Goal: Complete application form

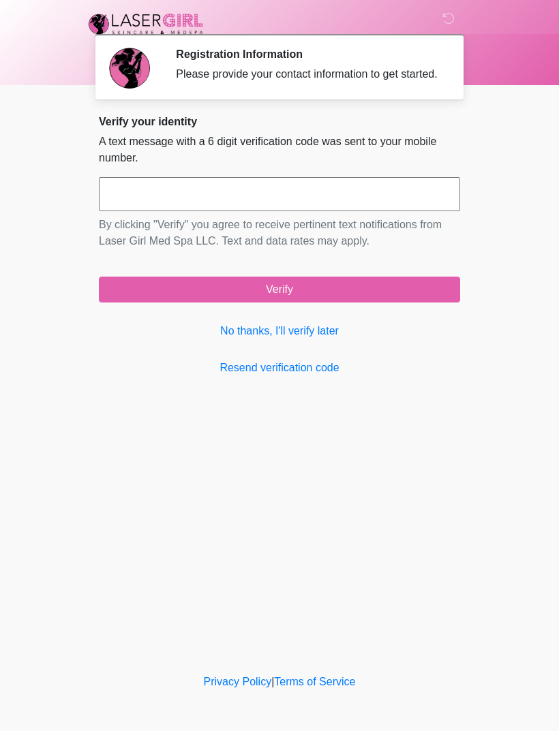
click at [293, 200] on input "text" at bounding box center [279, 194] width 361 height 34
type input "******"
click at [348, 303] on button "Verify" at bounding box center [279, 290] width 361 height 26
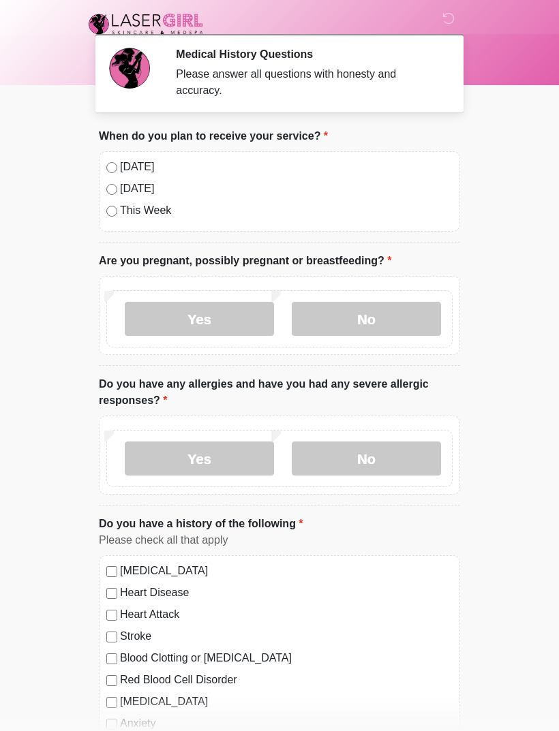
click at [395, 312] on label "No" at bounding box center [366, 319] width 149 height 34
click at [386, 461] on label "No" at bounding box center [366, 459] width 149 height 34
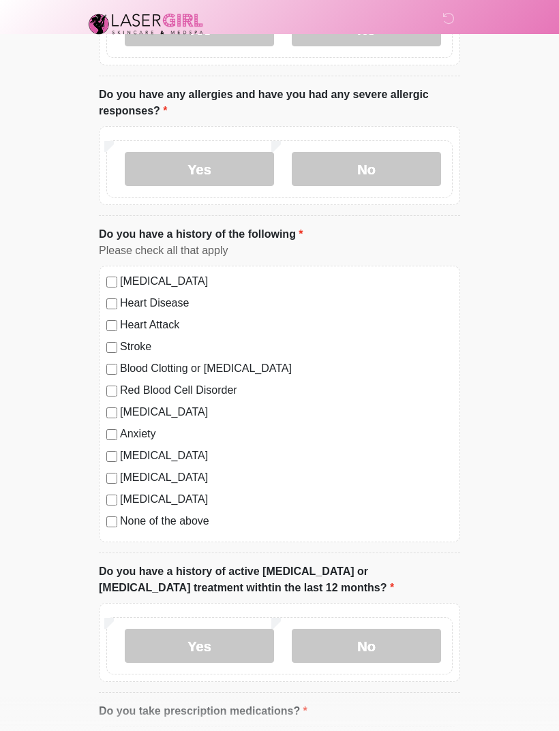
scroll to position [291, 0]
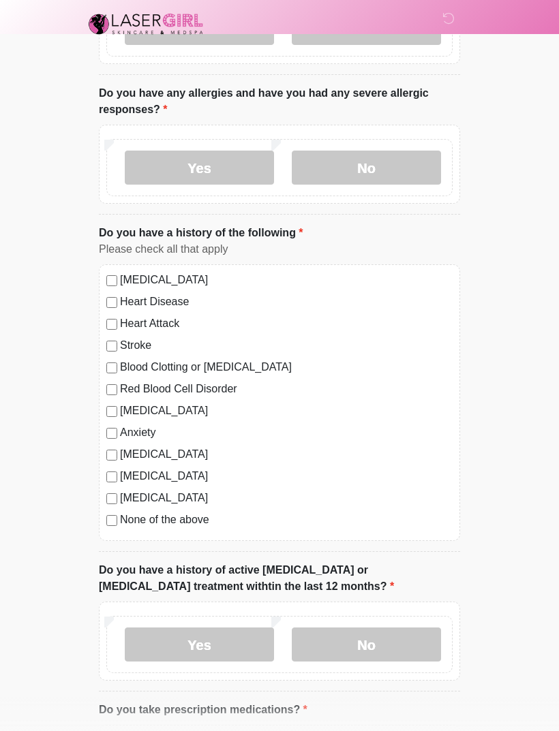
click at [106, 526] on div "[MEDICAL_DATA] Heart Disease Heart Attack Stroke Blood Clotting or [MEDICAL_DAT…" at bounding box center [279, 402] width 361 height 277
click at [106, 534] on div "[MEDICAL_DATA] Heart Disease Heart Attack Stroke Blood Clotting or [MEDICAL_DAT…" at bounding box center [279, 402] width 361 height 277
click at [389, 656] on label "No" at bounding box center [366, 645] width 149 height 34
click at [402, 639] on label "No" at bounding box center [366, 645] width 149 height 34
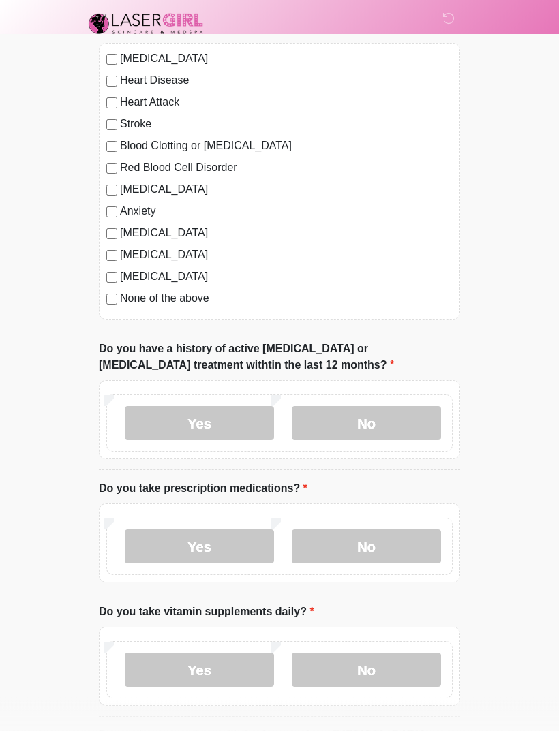
scroll to position [508, 0]
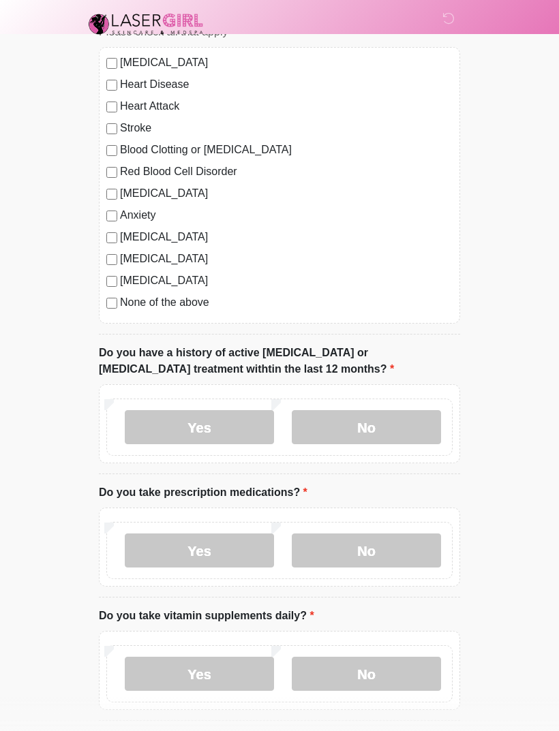
click at [421, 535] on label "No" at bounding box center [366, 551] width 149 height 34
click at [401, 678] on label "No" at bounding box center [366, 674] width 149 height 34
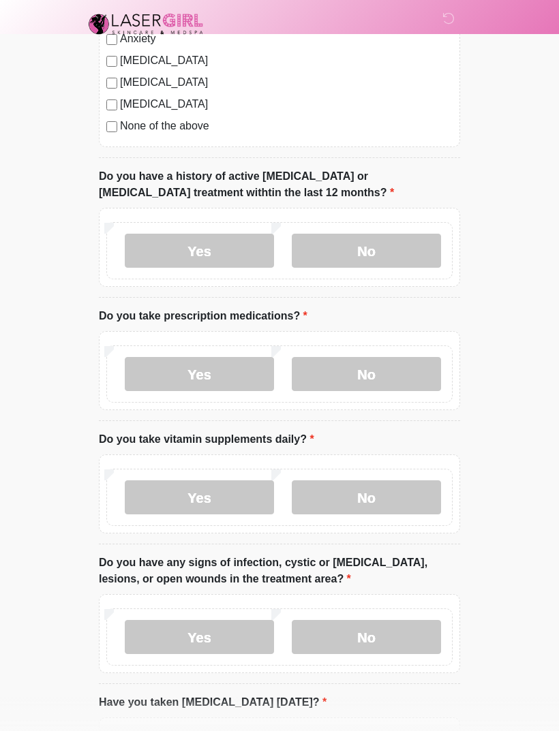
scroll to position [686, 0]
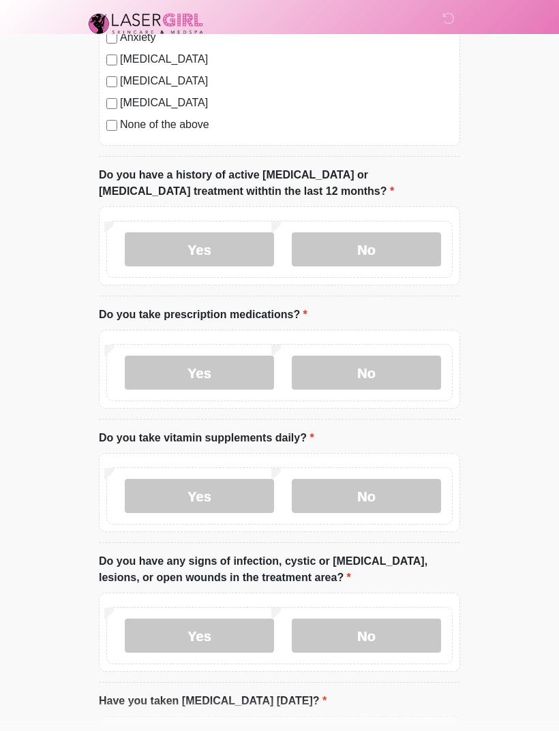
click at [424, 639] on label "No" at bounding box center [366, 637] width 149 height 34
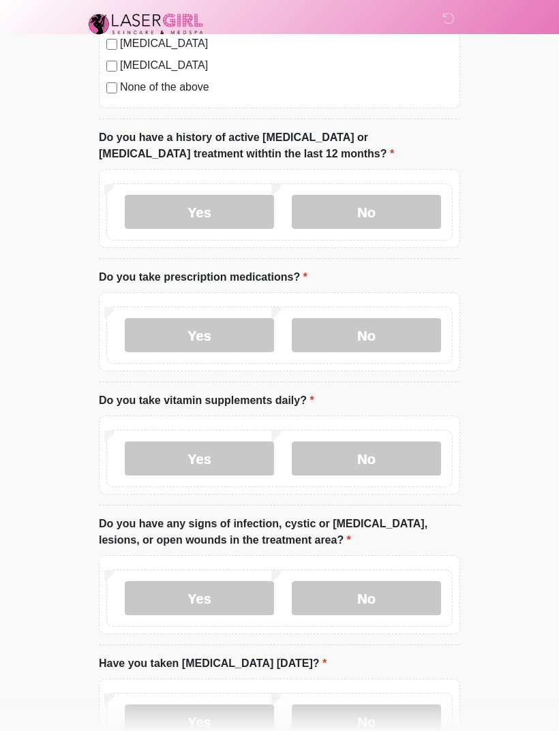
scroll to position [707, 0]
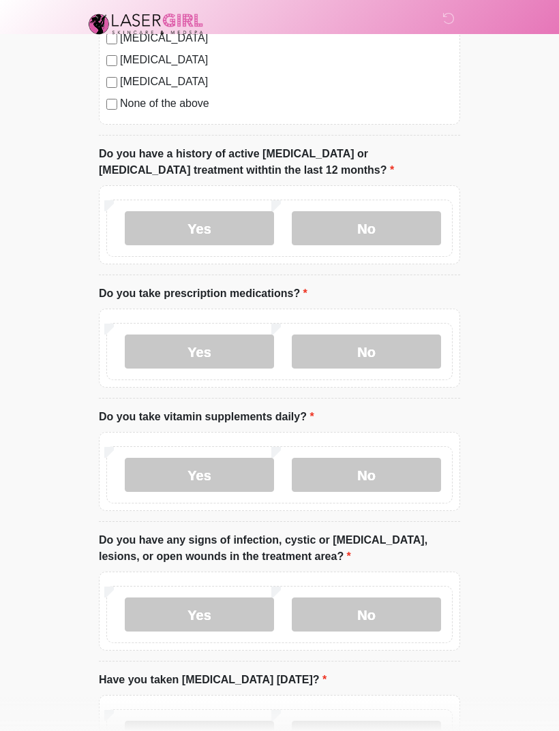
click at [210, 350] on label "Yes" at bounding box center [199, 352] width 149 height 34
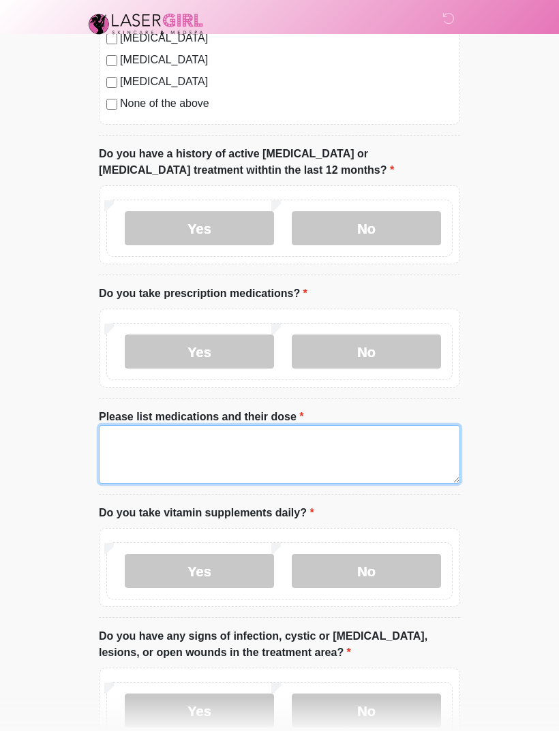
click at [211, 451] on textarea "Please list medications and their dose" at bounding box center [279, 454] width 361 height 59
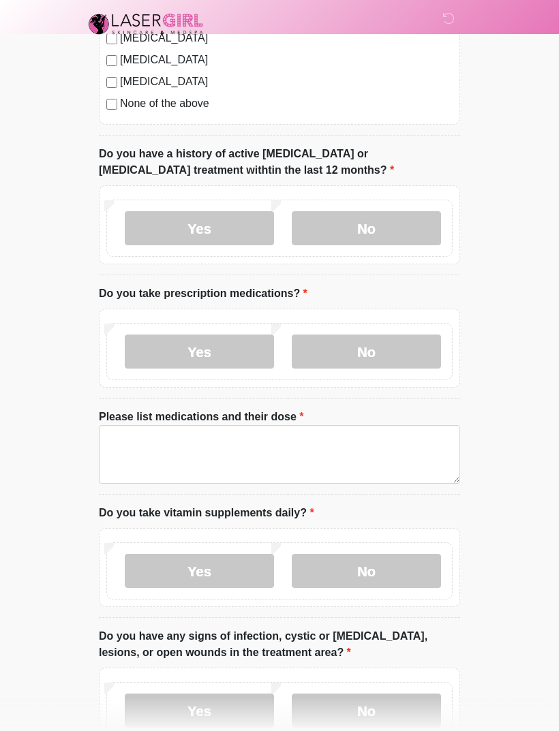
click at [378, 350] on label "No" at bounding box center [366, 352] width 149 height 34
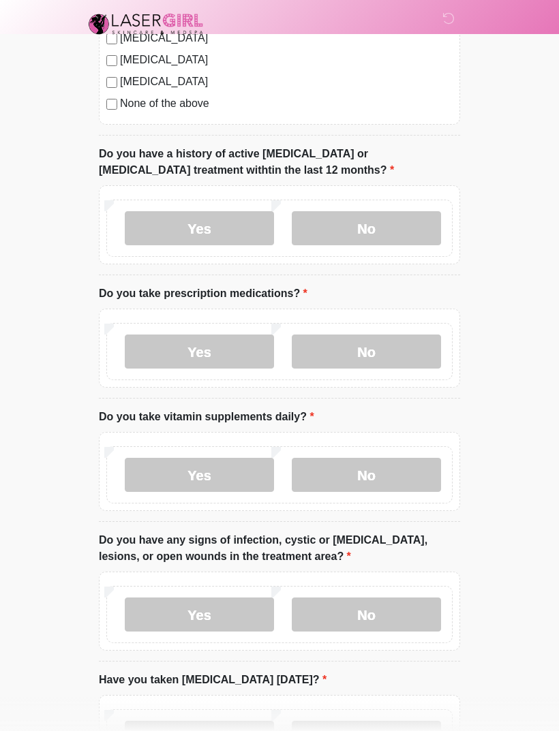
click at [229, 473] on label "Yes" at bounding box center [199, 475] width 149 height 34
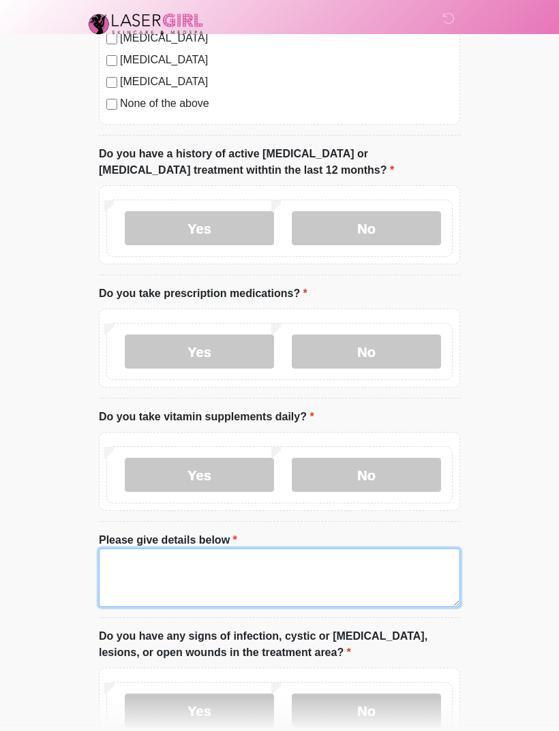
click at [200, 570] on textarea "Please give details below" at bounding box center [279, 578] width 361 height 59
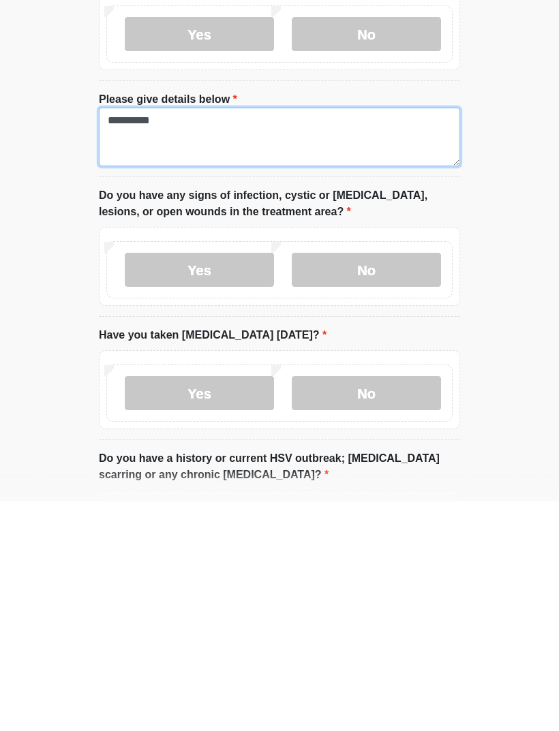
type textarea "**********"
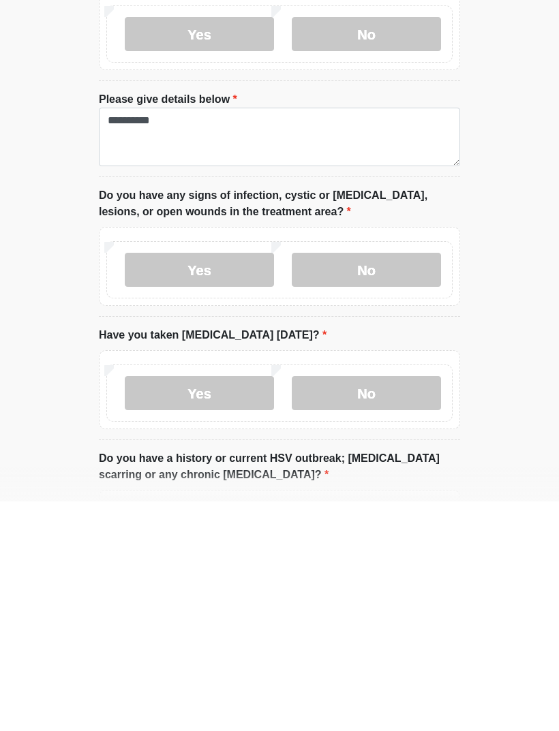
click at [394, 606] on label "No" at bounding box center [366, 623] width 149 height 34
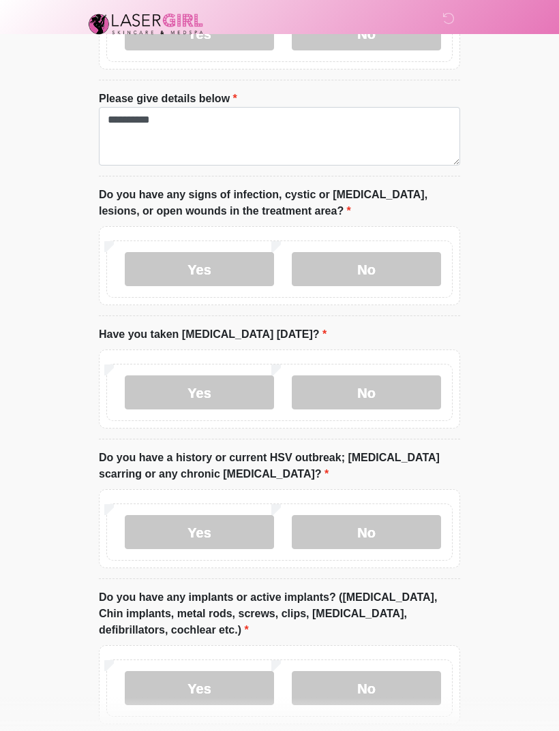
click at [408, 518] on label "No" at bounding box center [366, 532] width 149 height 34
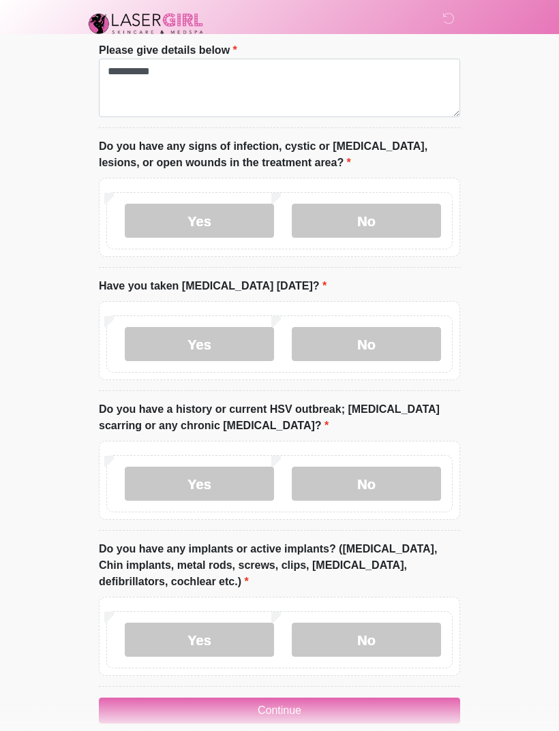
scroll to position [1216, 0]
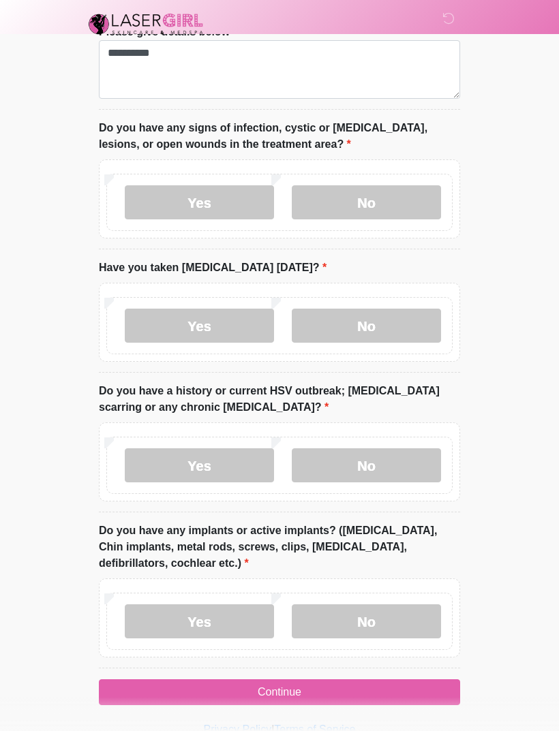
click at [398, 613] on label "No" at bounding box center [366, 622] width 149 height 34
click at [360, 689] on button "Continue" at bounding box center [279, 693] width 361 height 26
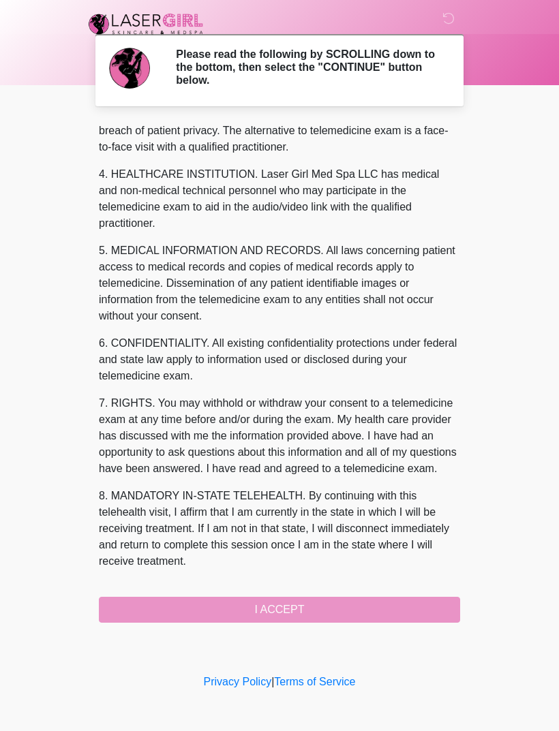
scroll to position [332, 0]
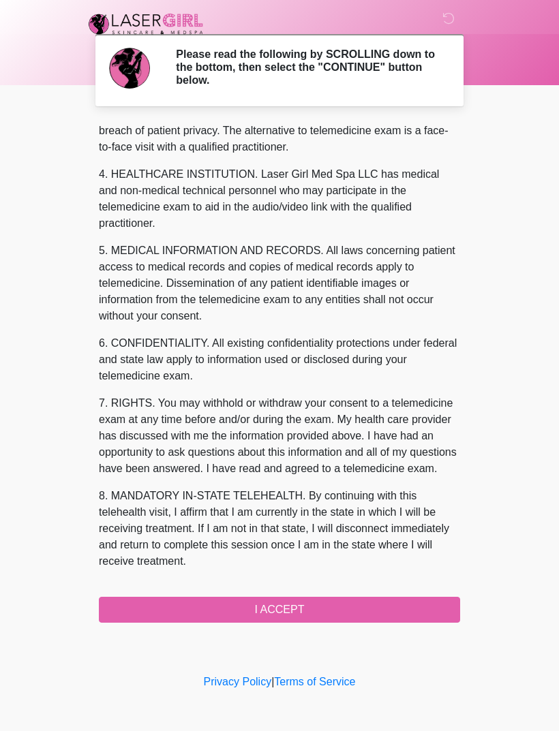
click at [335, 611] on button "I ACCEPT" at bounding box center [279, 610] width 361 height 26
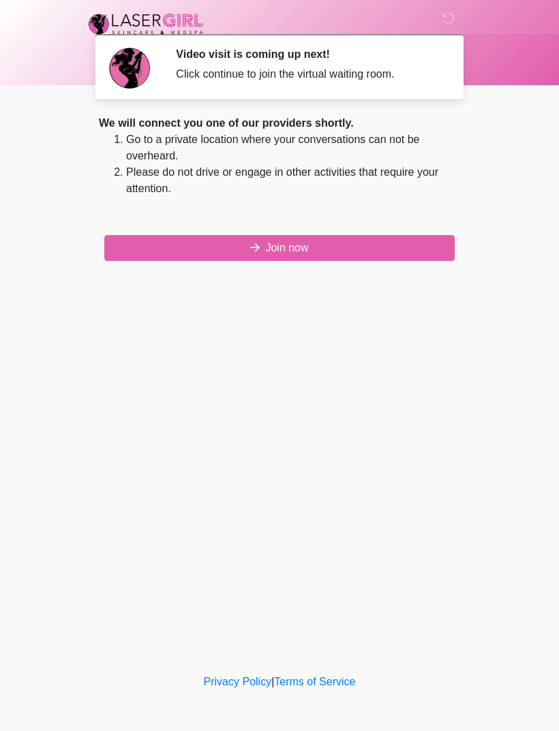
click at [377, 249] on button "Join now" at bounding box center [279, 248] width 350 height 26
